Goal: Transaction & Acquisition: Purchase product/service

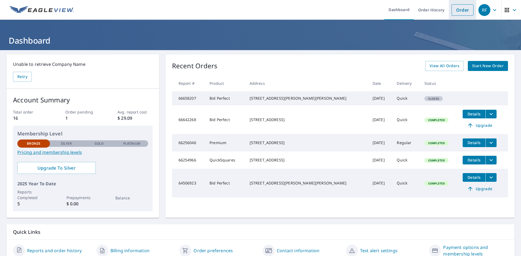
click at [456, 8] on link "Order" at bounding box center [462, 9] width 22 height 11
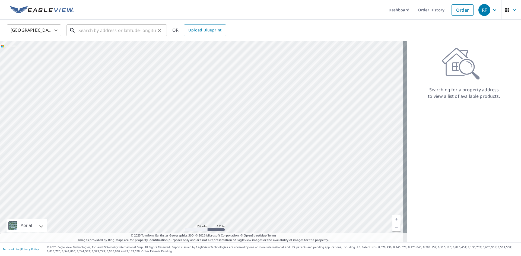
click at [106, 31] on input "text" at bounding box center [116, 30] width 77 height 15
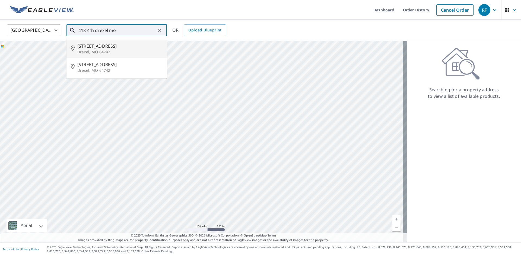
click at [95, 45] on span "[STREET_ADDRESS]" at bounding box center [119, 46] width 85 height 7
type input "[STREET_ADDRESS]"
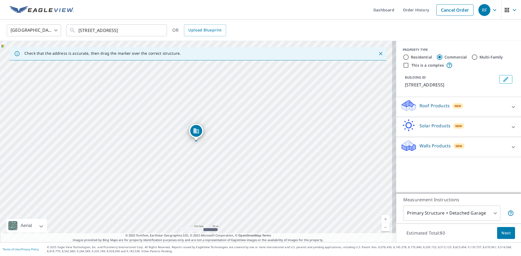
click at [431, 108] on p "Roof Products" at bounding box center [434, 106] width 30 height 7
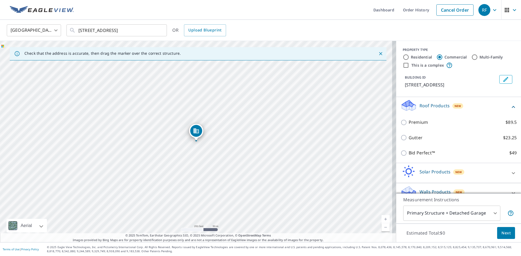
click at [403, 58] on input "Residential" at bounding box center [406, 57] width 7 height 7
radio input "true"
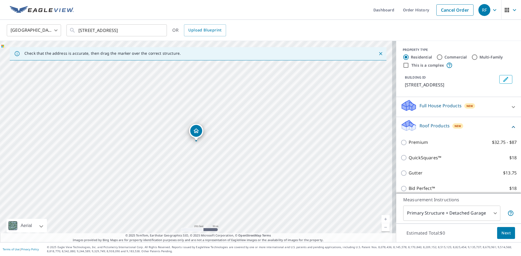
click at [423, 105] on p "Full House Products" at bounding box center [440, 106] width 42 height 7
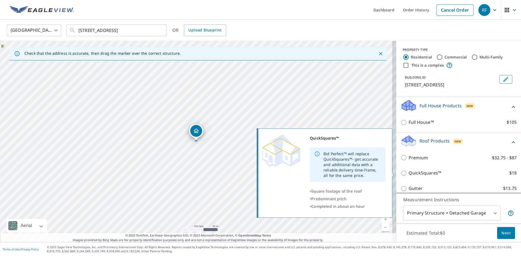
click at [400, 174] on input "QuickSquares™ $18" at bounding box center [404, 173] width 8 height 7
checkbox input "true"
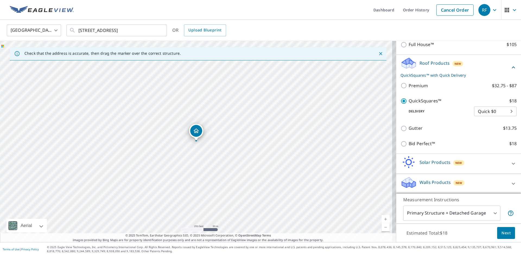
scroll to position [78, 0]
click at [503, 234] on span "Next" at bounding box center [505, 233] width 9 height 7
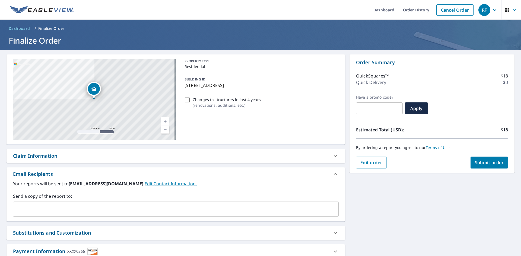
click at [477, 161] on span "Submit order" at bounding box center [489, 163] width 29 height 6
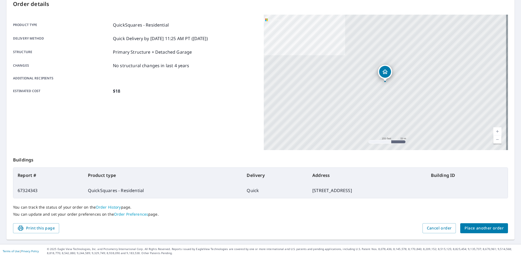
scroll to position [63, 0]
